Goal: Task Accomplishment & Management: Manage account settings

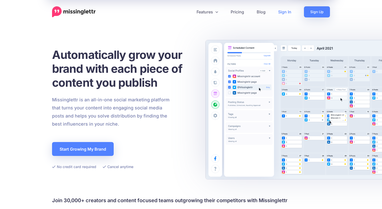
click at [289, 11] on link "Sign In" at bounding box center [285, 11] width 26 height 11
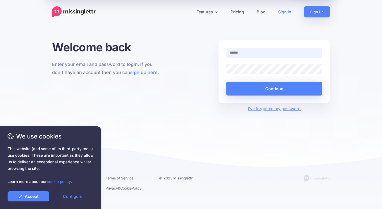
type input "**********"
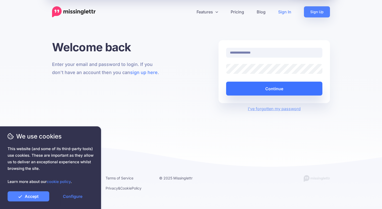
click at [257, 82] on button "Continue" at bounding box center [274, 89] width 96 height 14
click at [258, 88] on button "Continue" at bounding box center [274, 89] width 96 height 14
